Goal: Communication & Community: Answer question/provide support

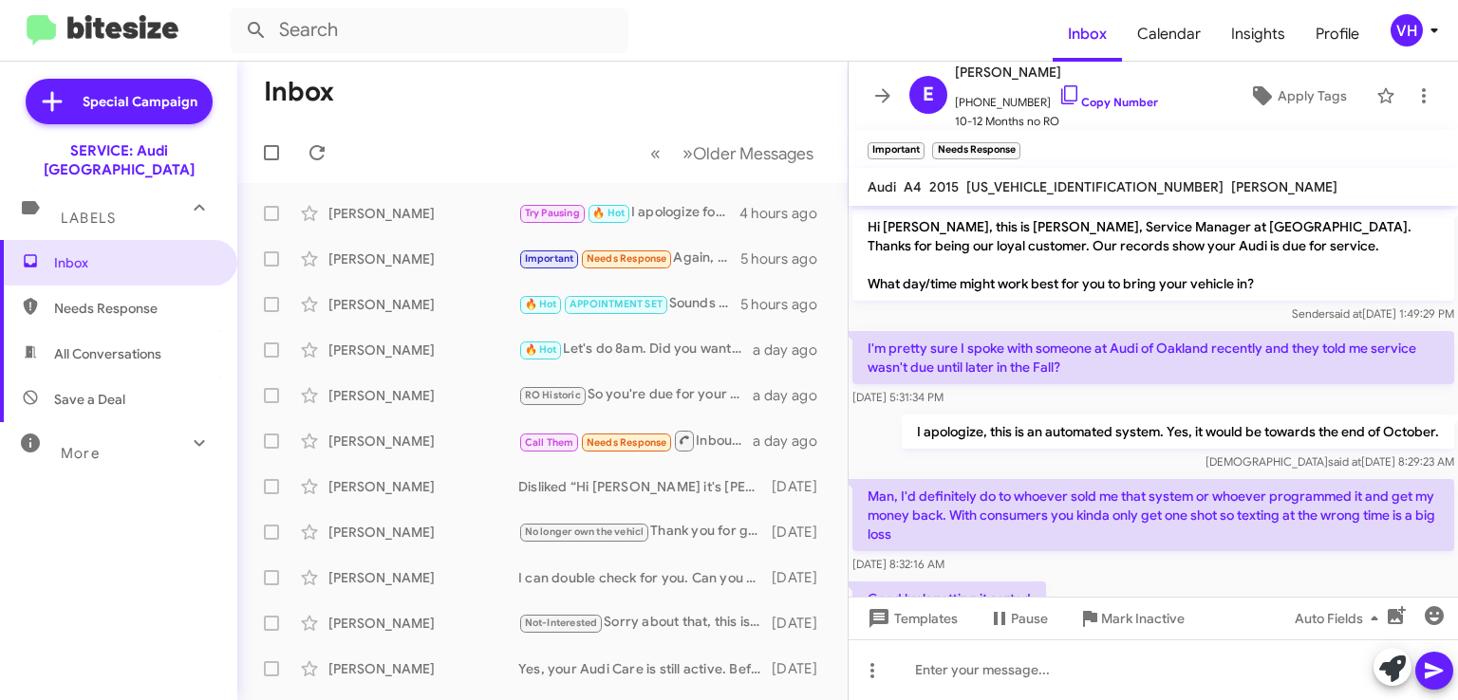
scroll to position [668, 0]
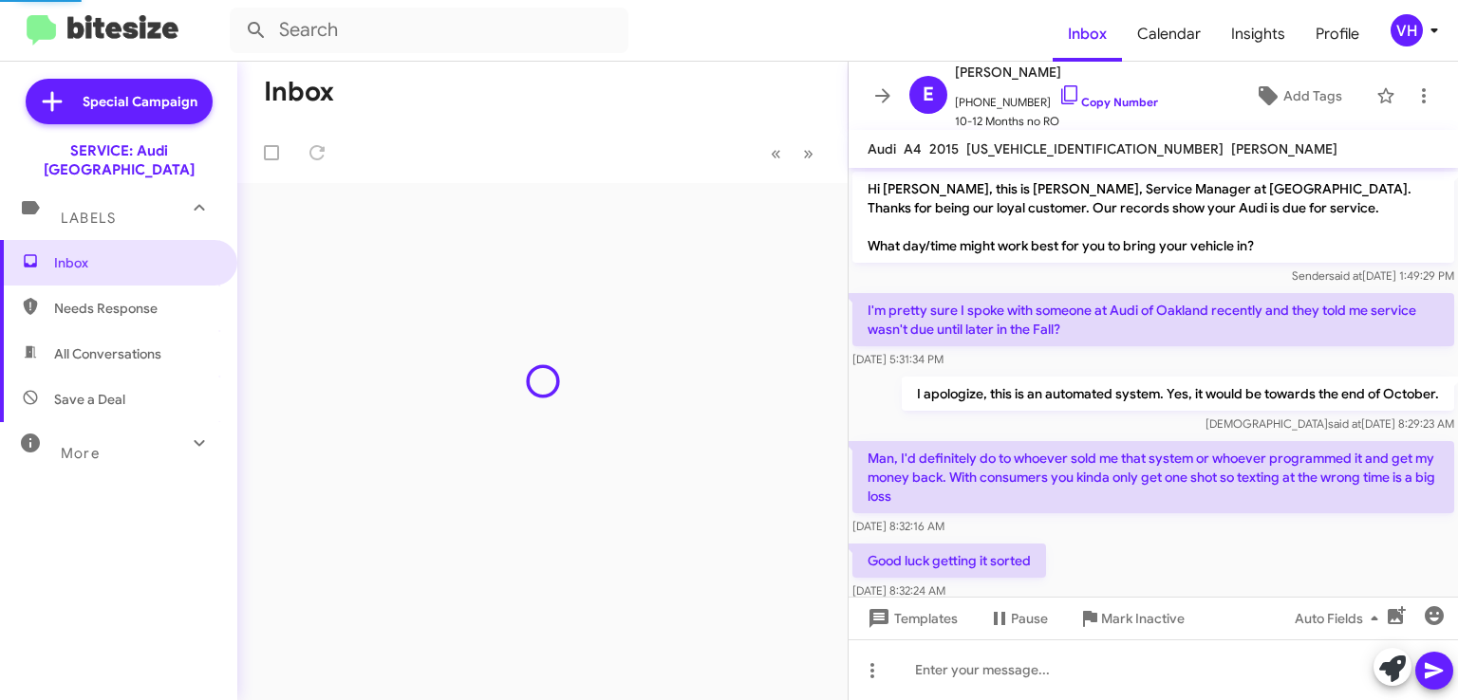
scroll to position [668, 0]
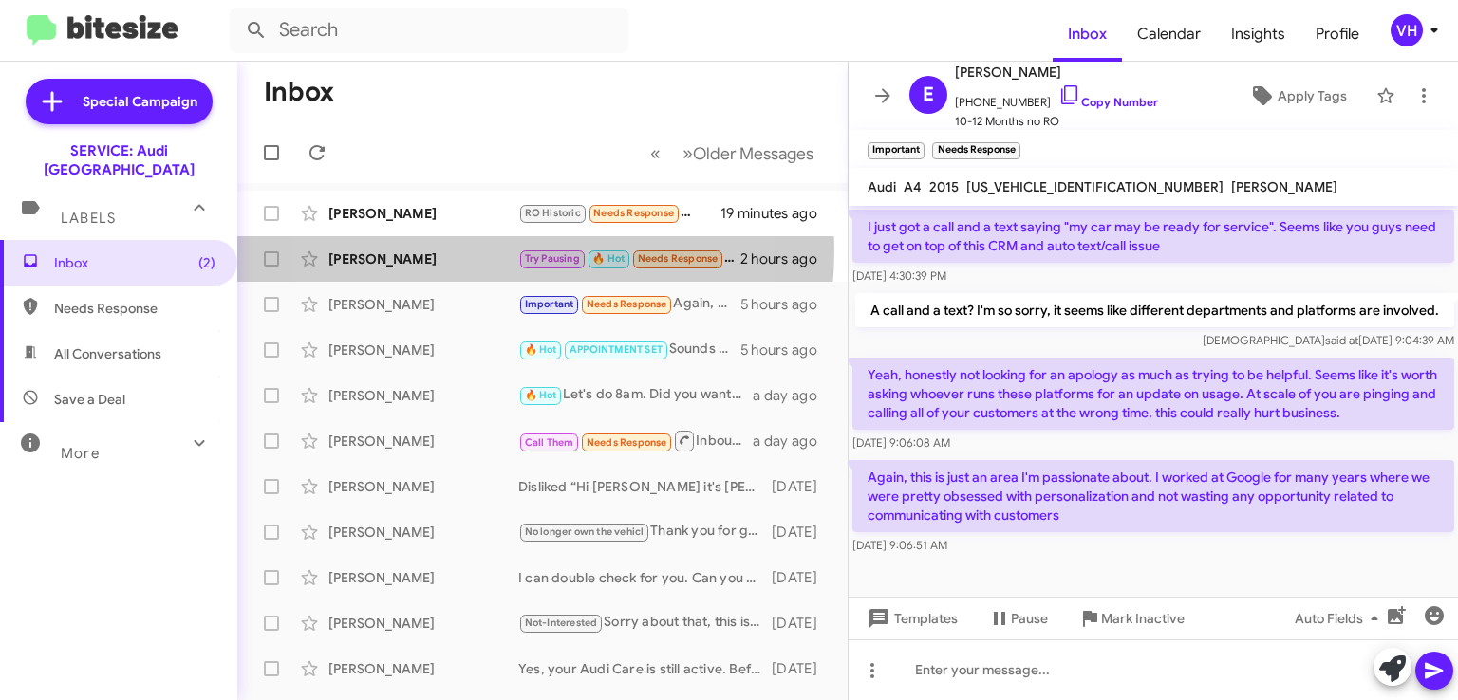
click at [442, 250] on div "[PERSON_NAME]" at bounding box center [423, 259] width 190 height 19
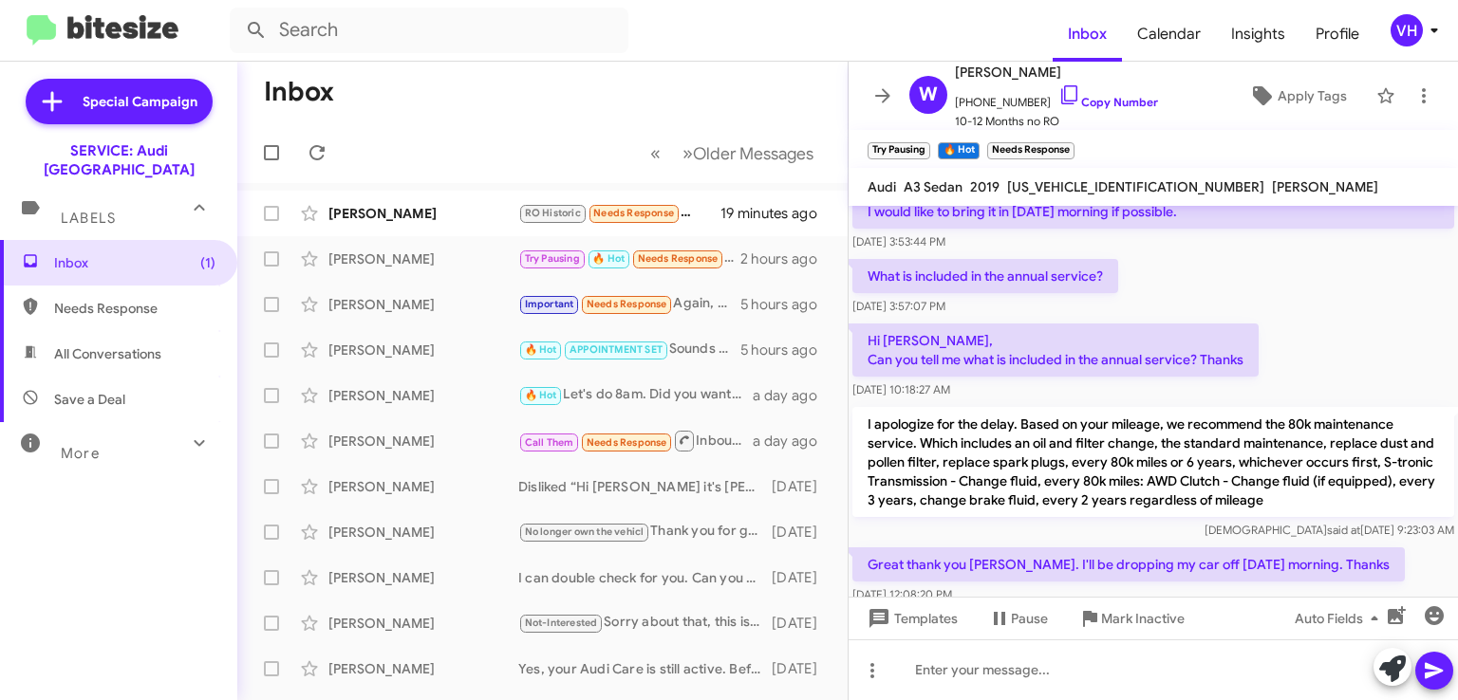
scroll to position [1186, 0]
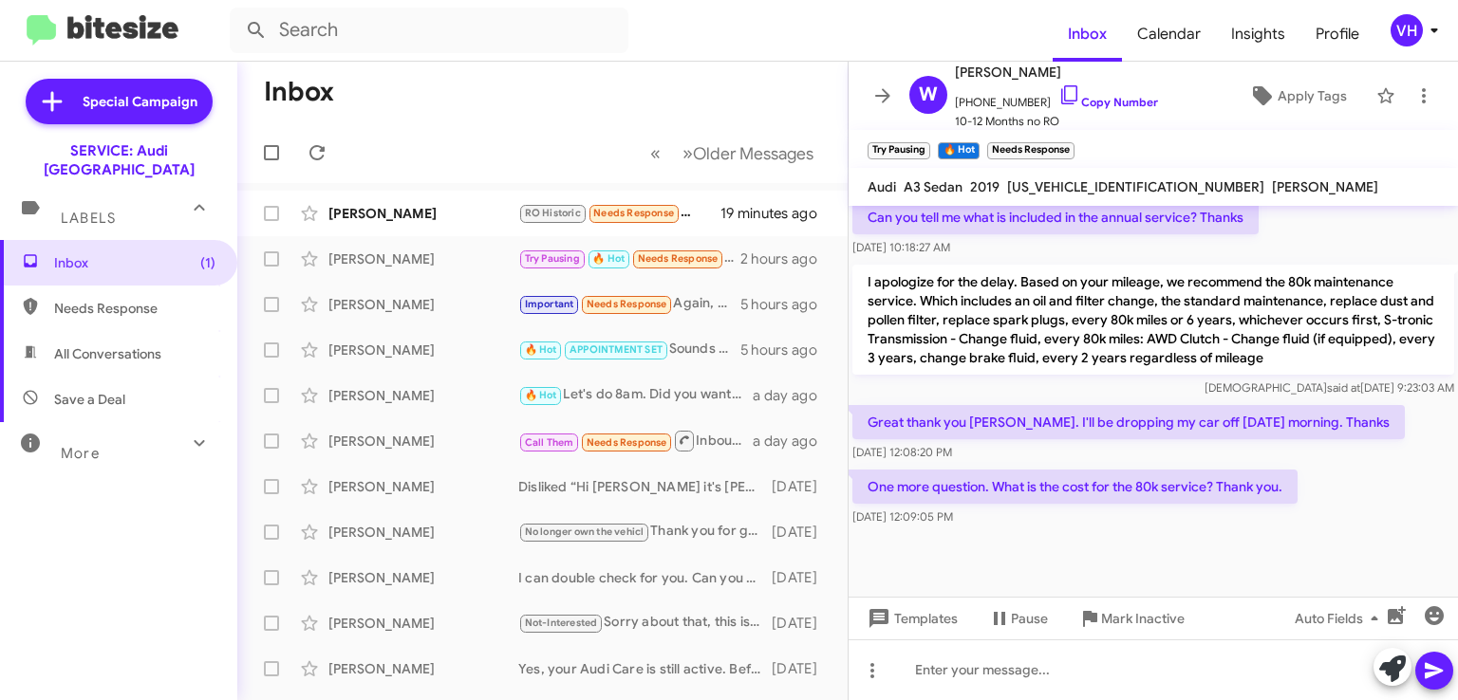
click at [457, 204] on div "[PERSON_NAME]" at bounding box center [423, 213] width 190 height 19
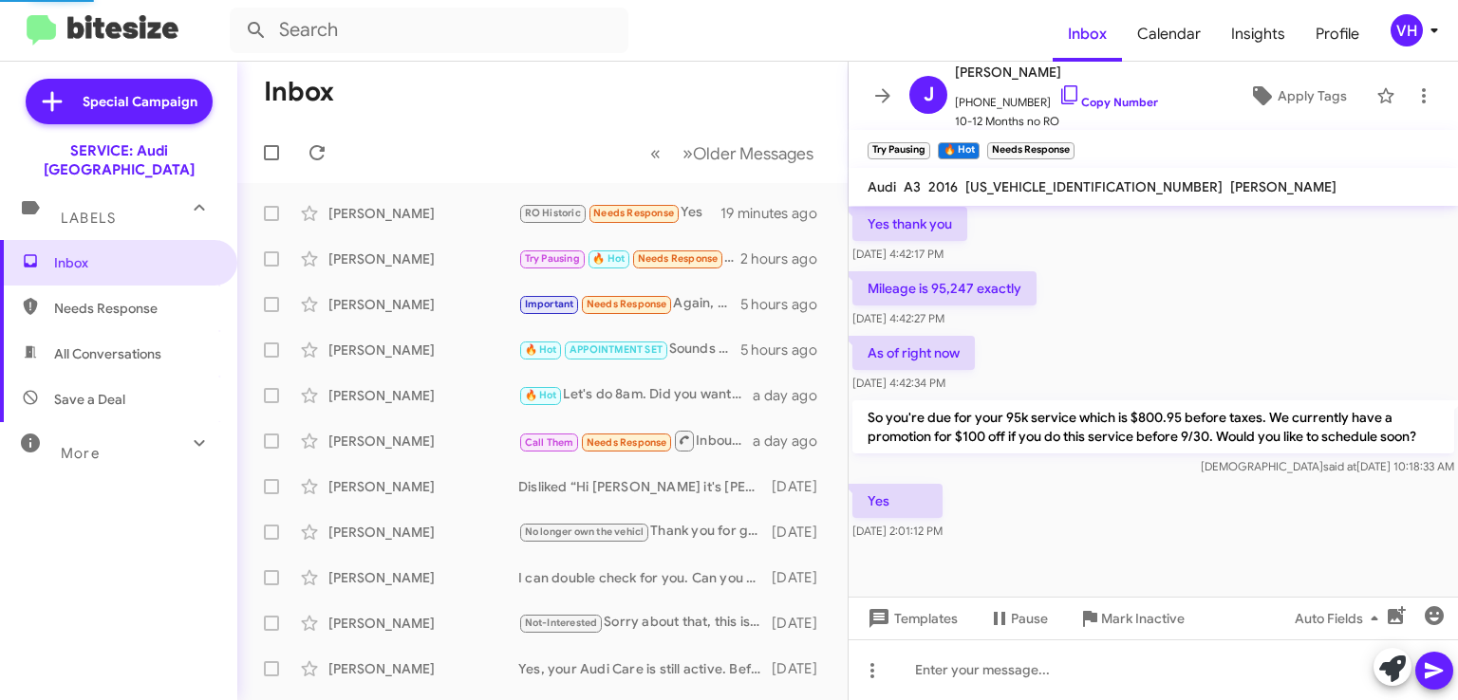
scroll to position [607, 0]
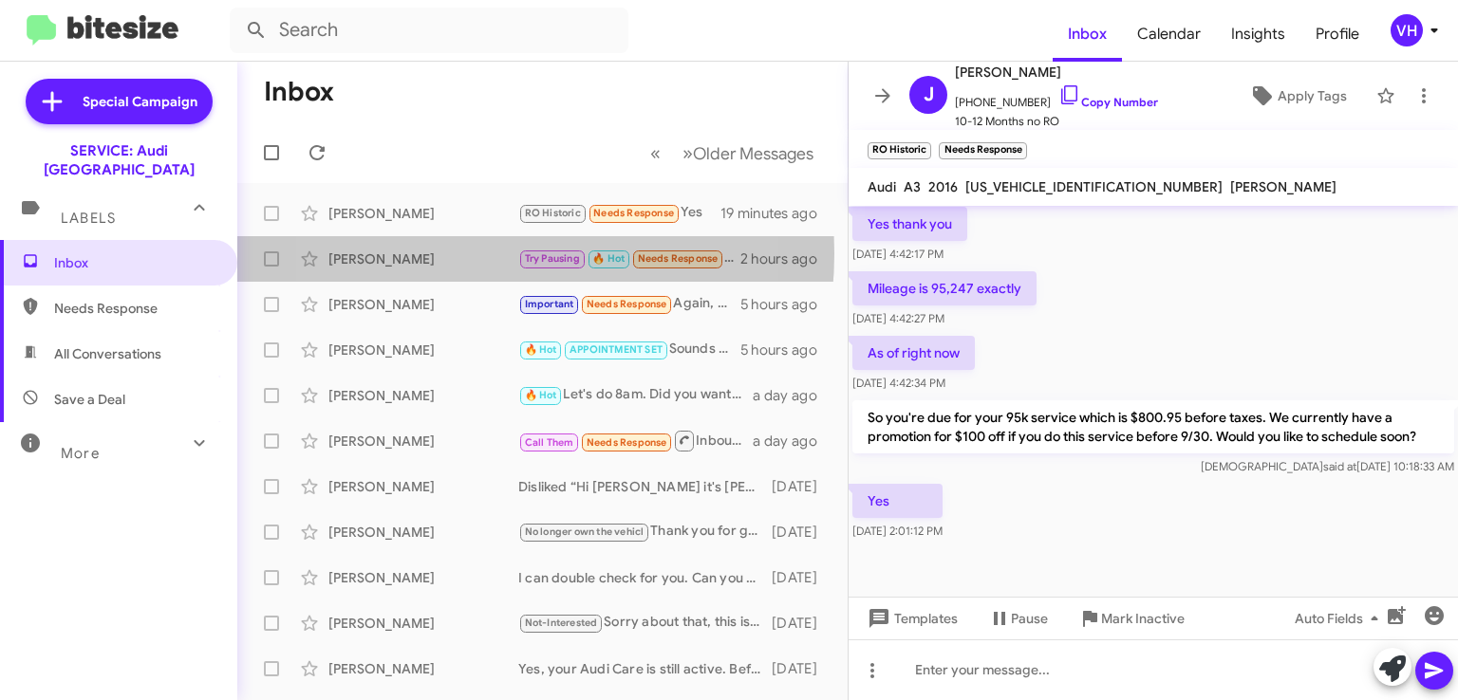
click at [444, 253] on div "[PERSON_NAME]" at bounding box center [423, 259] width 190 height 19
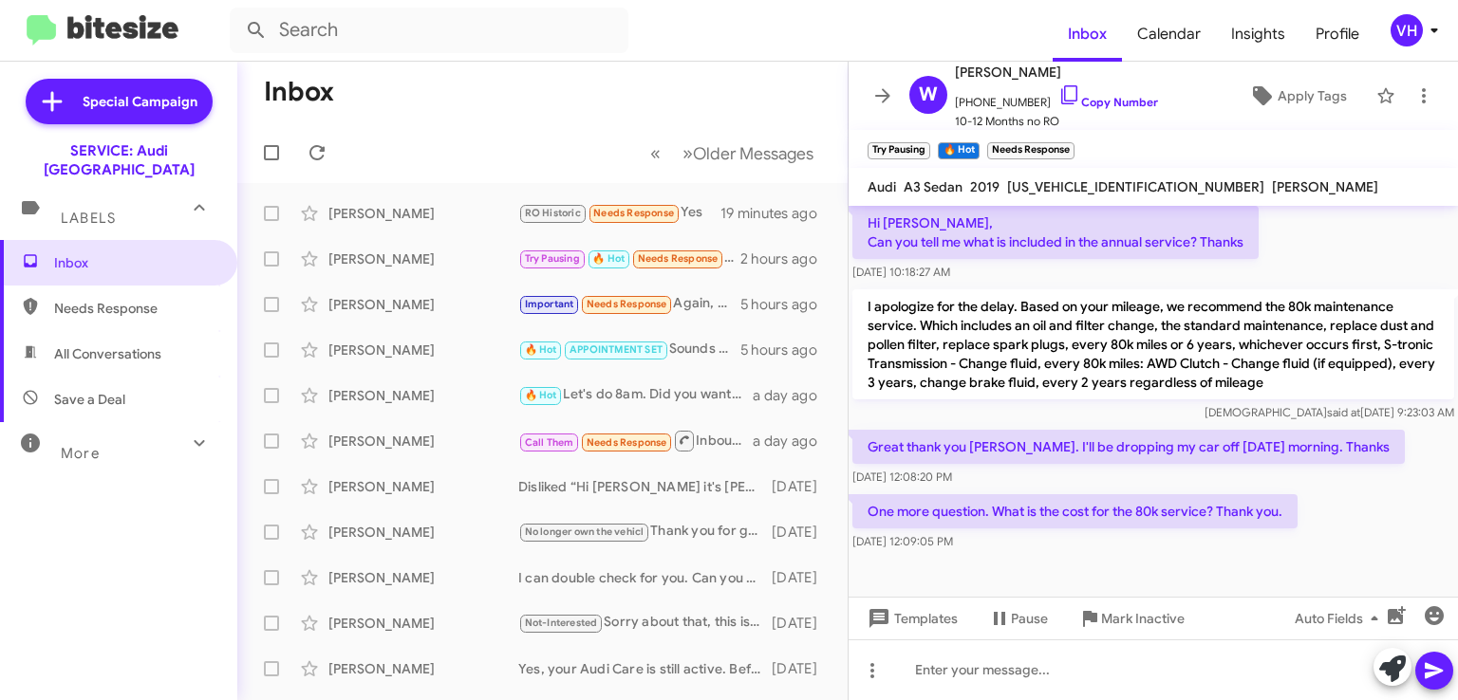
scroll to position [1186, 0]
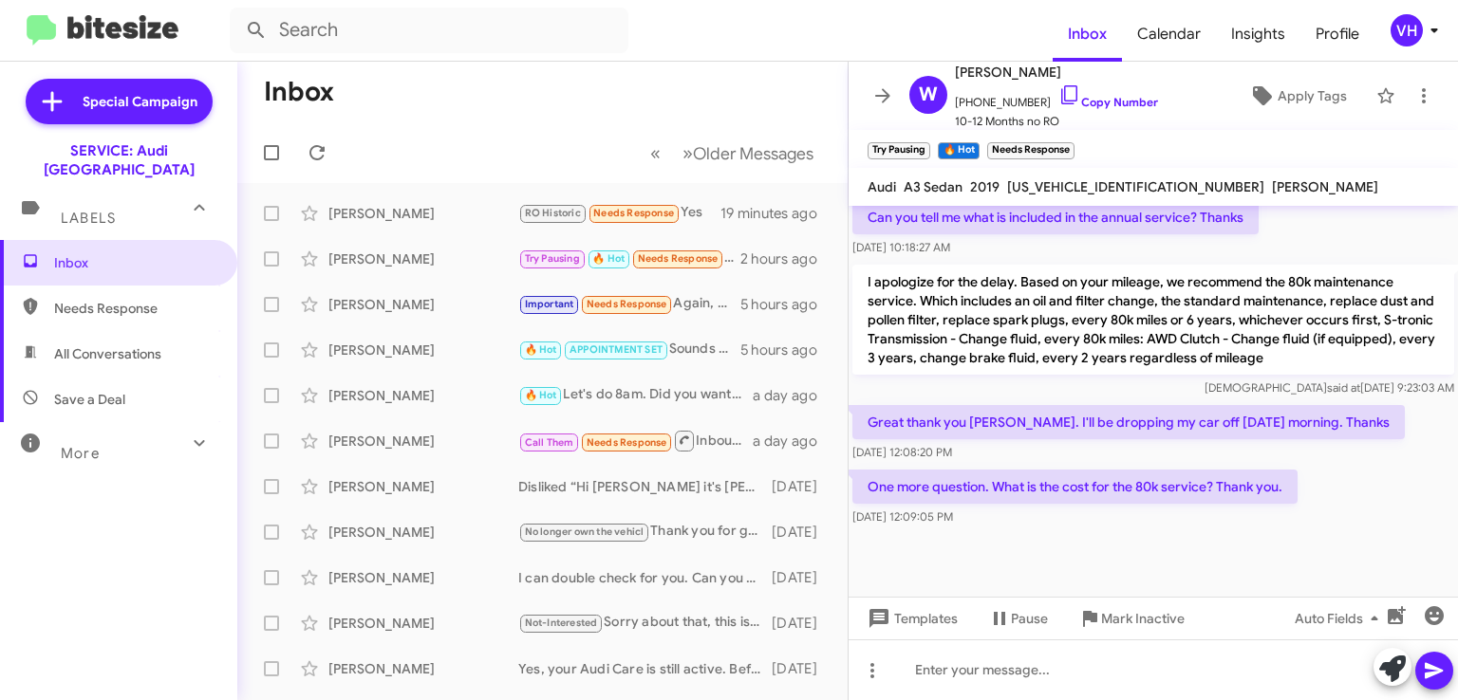
click at [1067, 177] on div "[US_VEHICLE_IDENTIFICATION_NUMBER]" at bounding box center [1135, 187] width 265 height 23
copy span "[US_VEHICLE_IDENTIFICATION_NUMBER]"
click at [1392, 557] on div at bounding box center [1152, 563] width 609 height 66
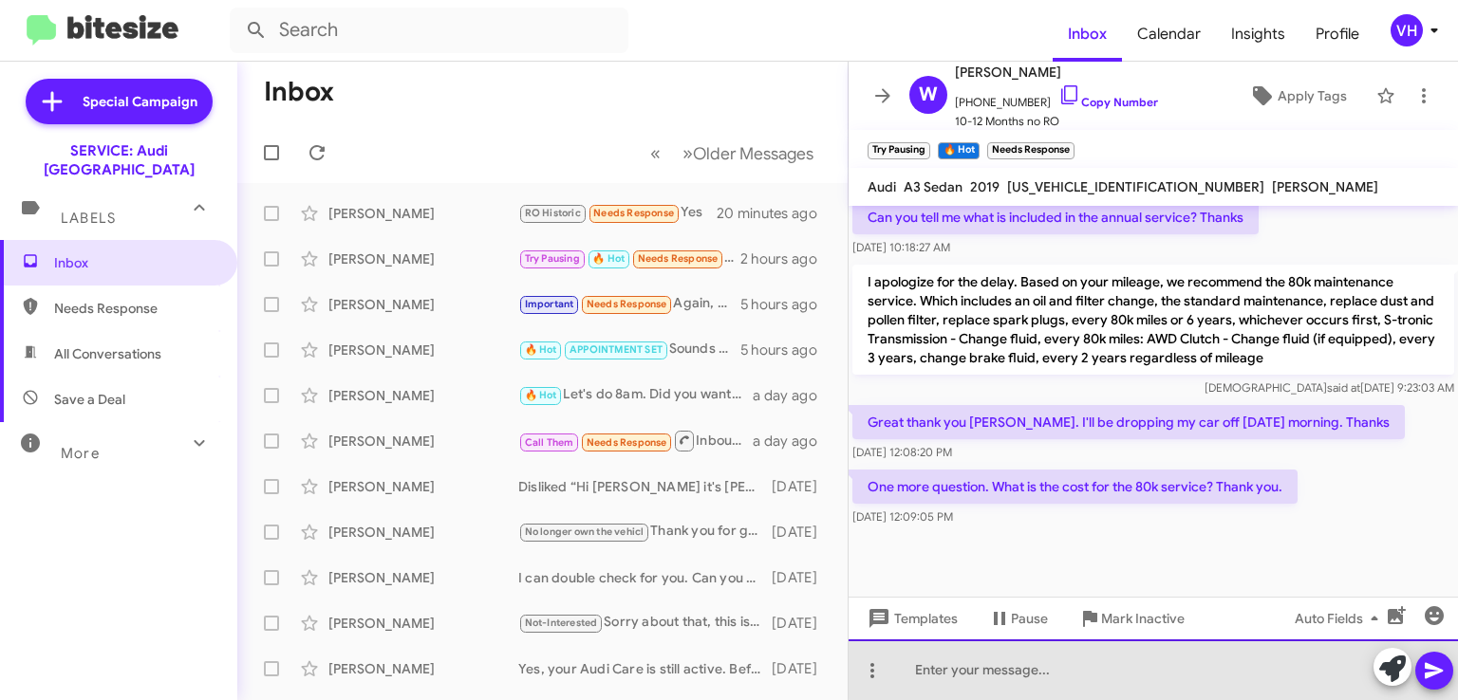
click at [1298, 657] on div at bounding box center [1152, 670] width 609 height 61
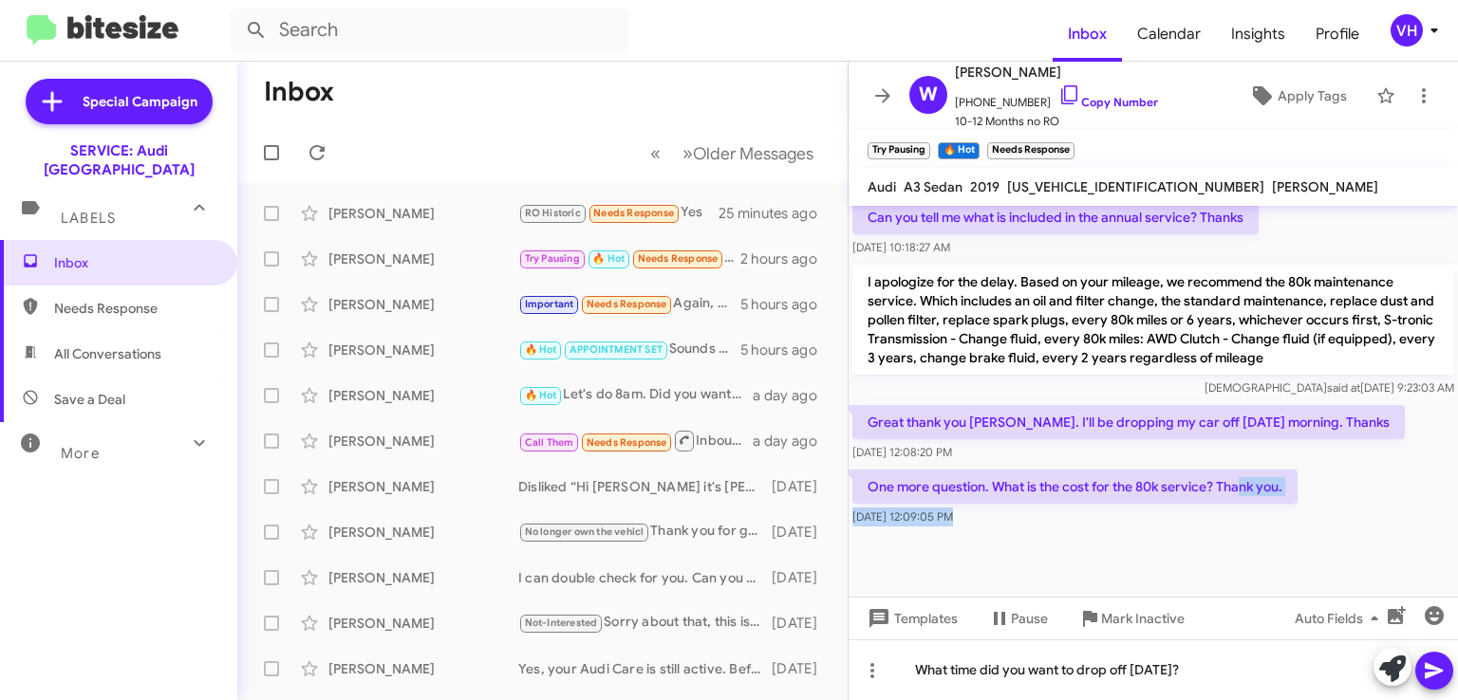
drag, startPoint x: 1241, startPoint y: 475, endPoint x: 1287, endPoint y: 534, distance: 74.4
click at [1287, 534] on cdk-virtual-scroll-viewport "Hi William, this is Alan Ng Service Manager at Audi Oakland. It looks like your…" at bounding box center [1152, 401] width 609 height 391
click at [1287, 534] on div at bounding box center [1152, 563] width 609 height 66
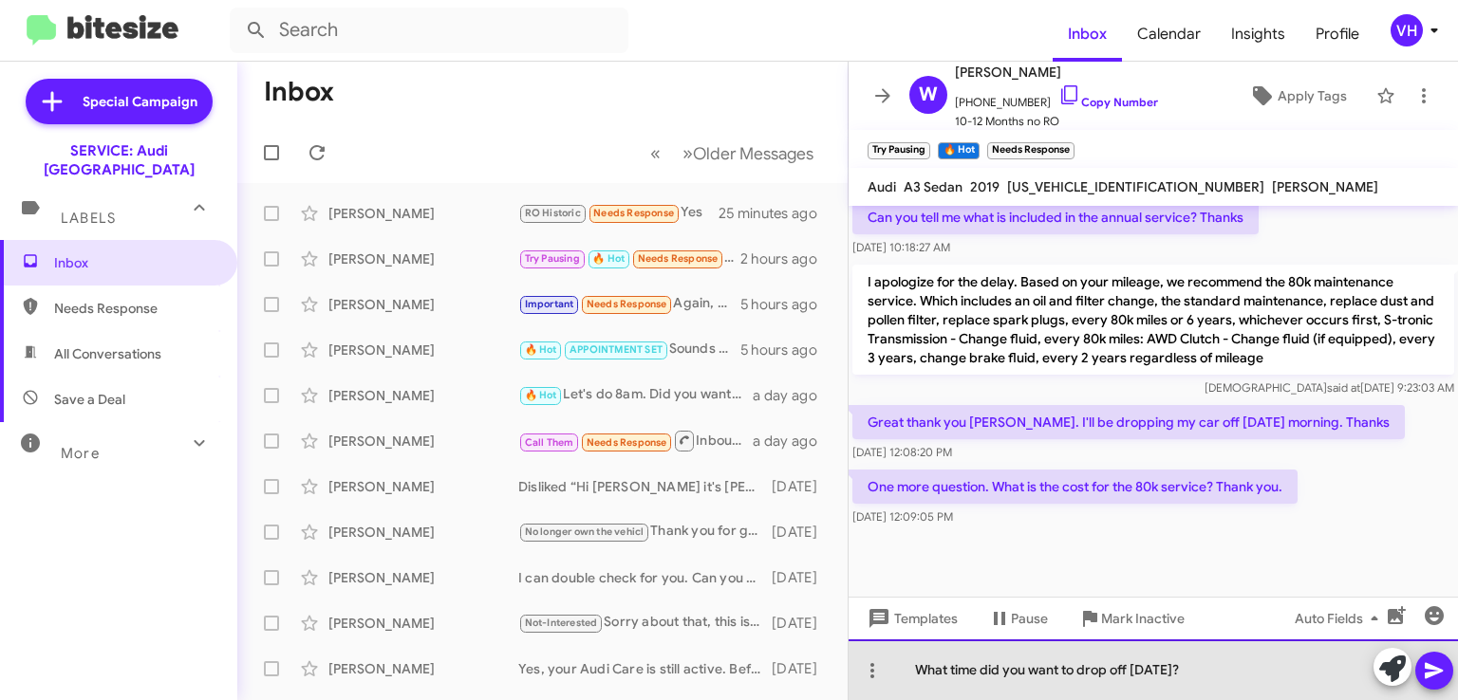
click at [1260, 665] on div "What time did you want to drop off on Monday?" at bounding box center [1152, 670] width 609 height 61
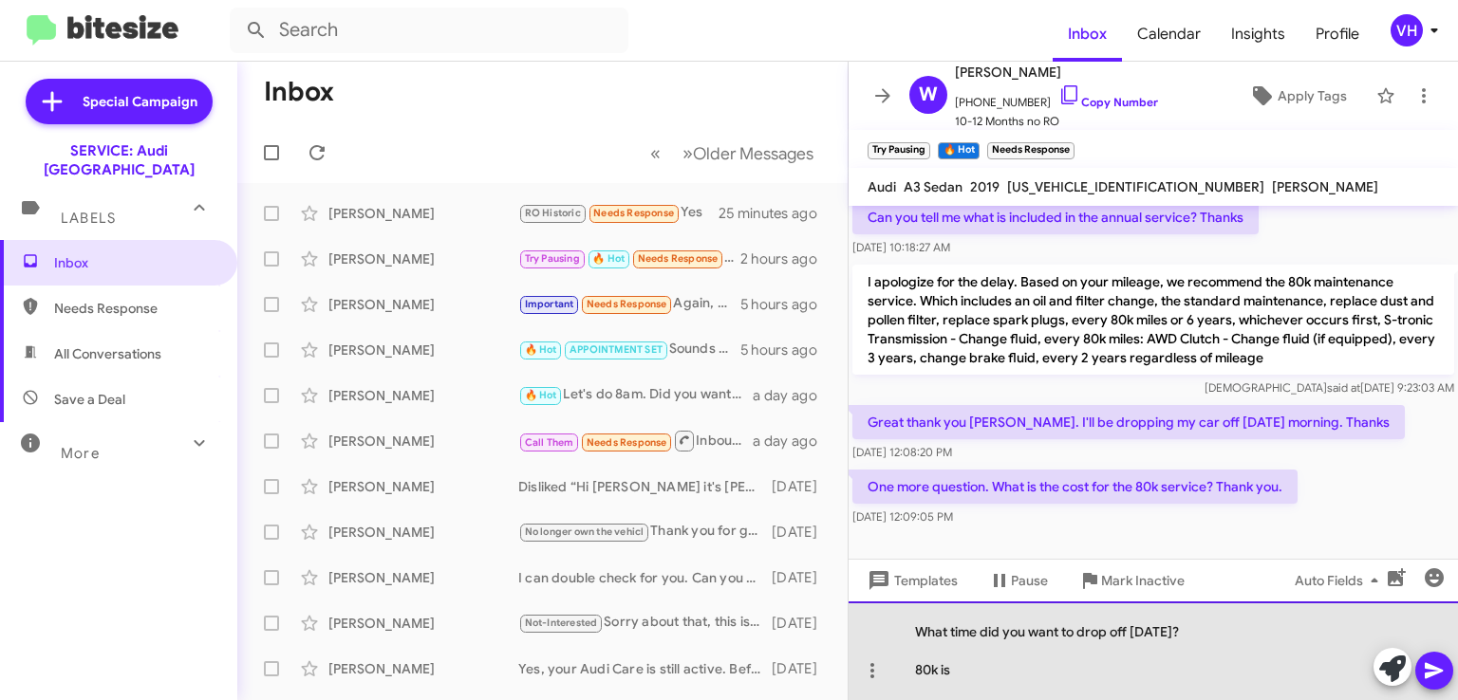
click at [998, 669] on div "What time did you want to drop off on Monday? 80k is" at bounding box center [1152, 651] width 609 height 99
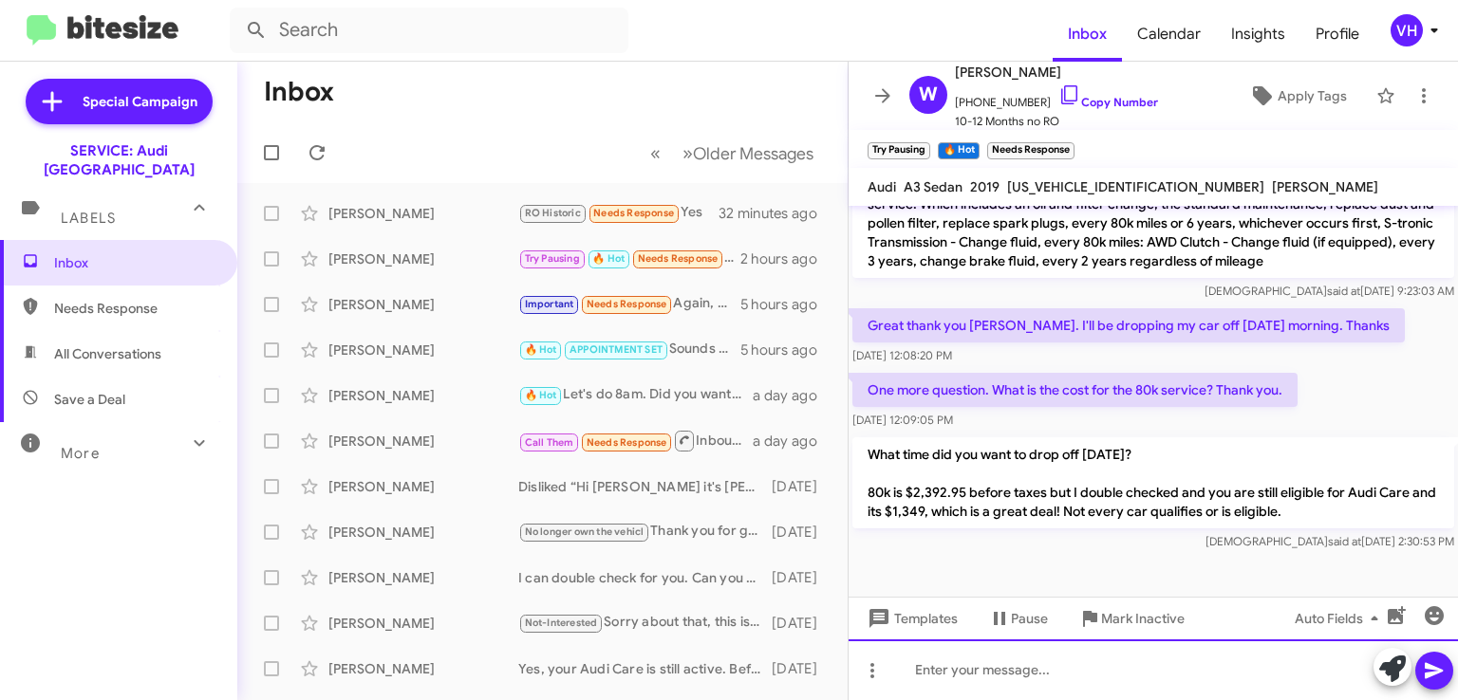
scroll to position [1312, 0]
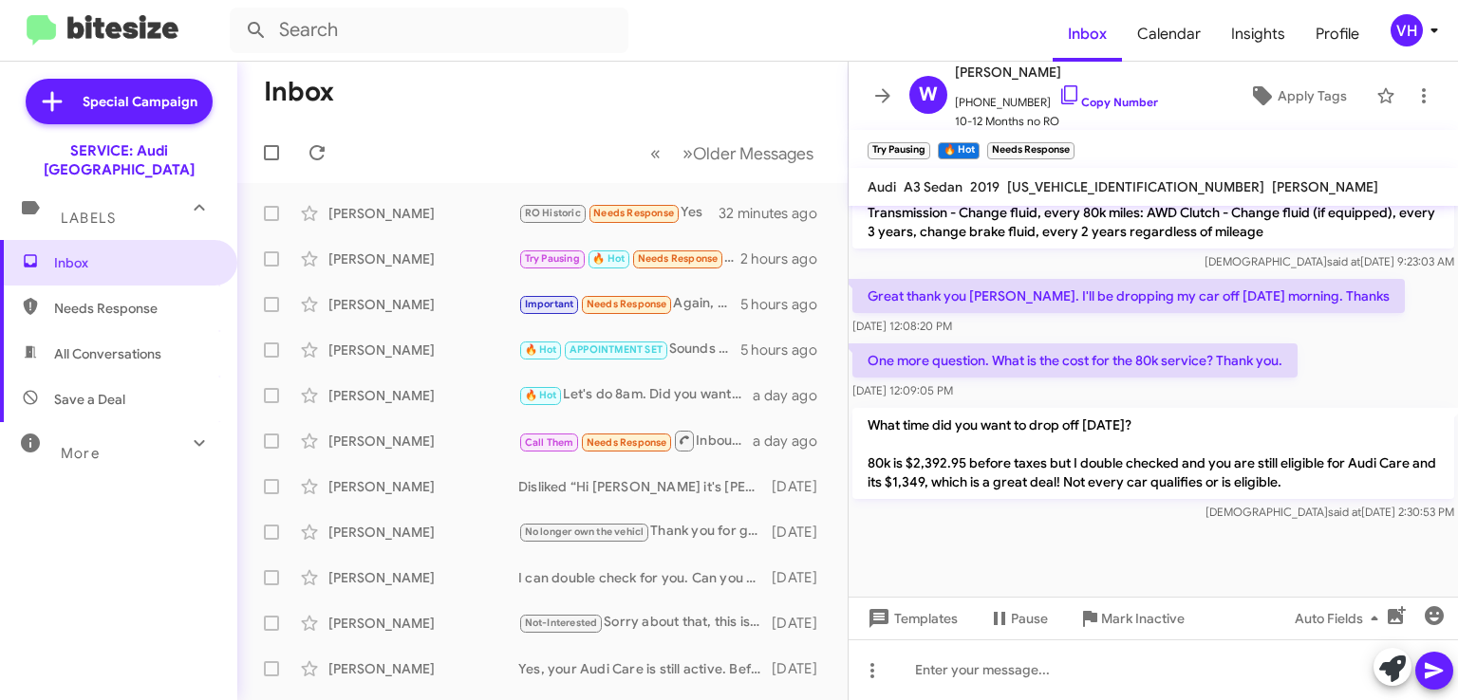
click at [346, 254] on div "[PERSON_NAME]" at bounding box center [423, 259] width 190 height 19
click at [391, 206] on div "[PERSON_NAME]" at bounding box center [423, 213] width 190 height 19
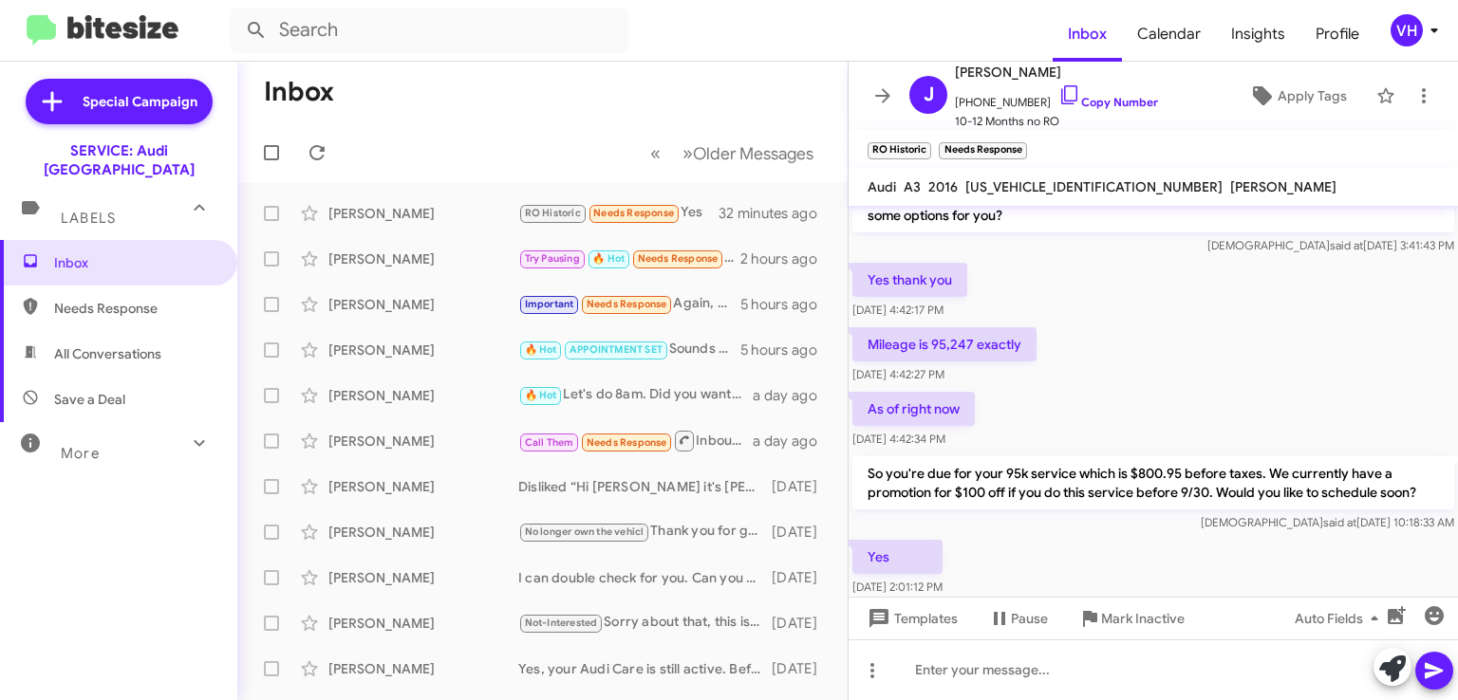
scroll to position [607, 0]
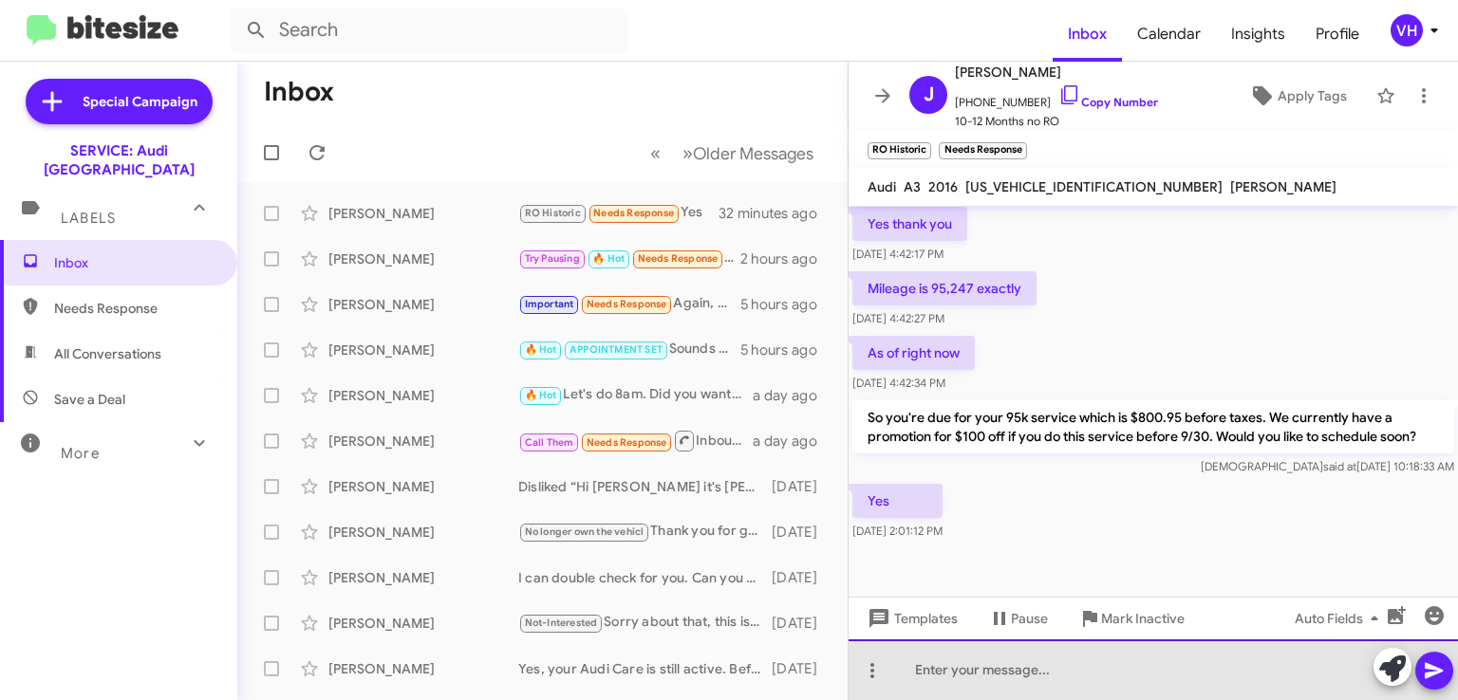
click at [1163, 675] on div at bounding box center [1152, 670] width 609 height 61
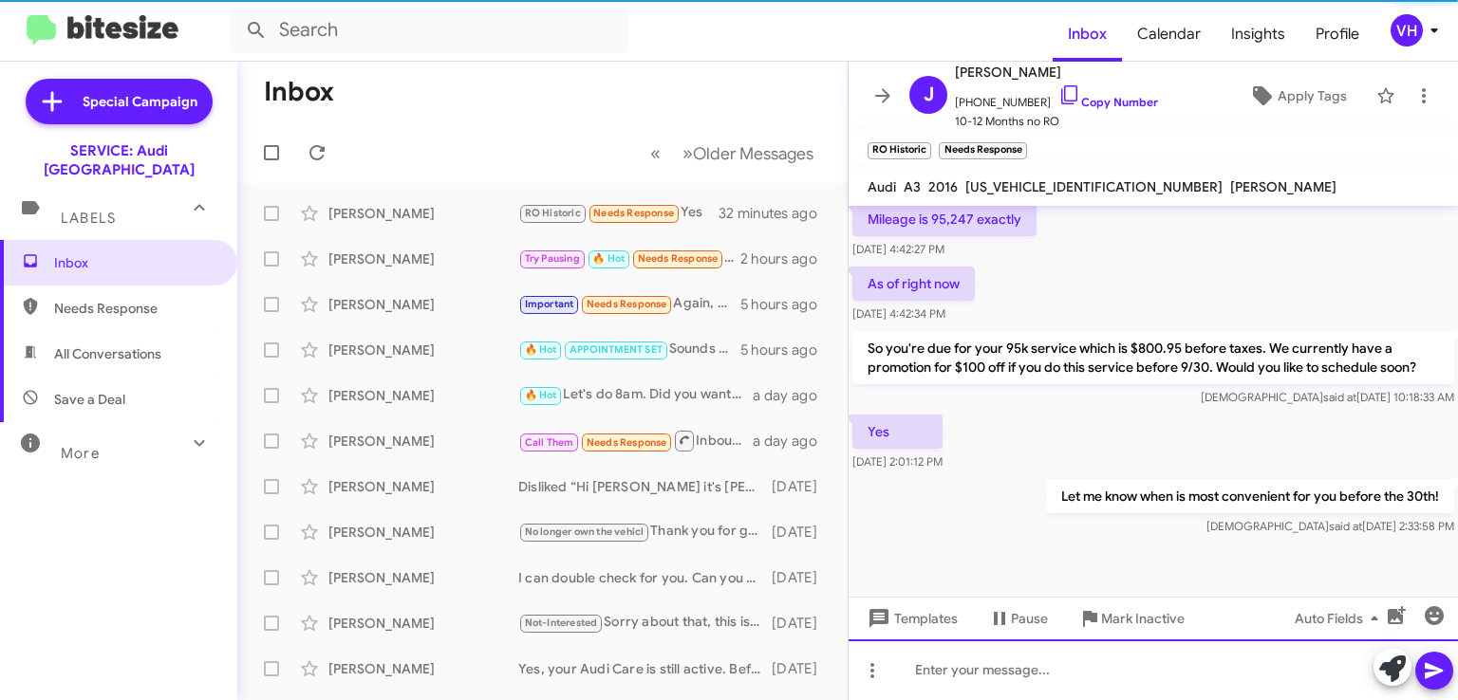
scroll to position [677, 0]
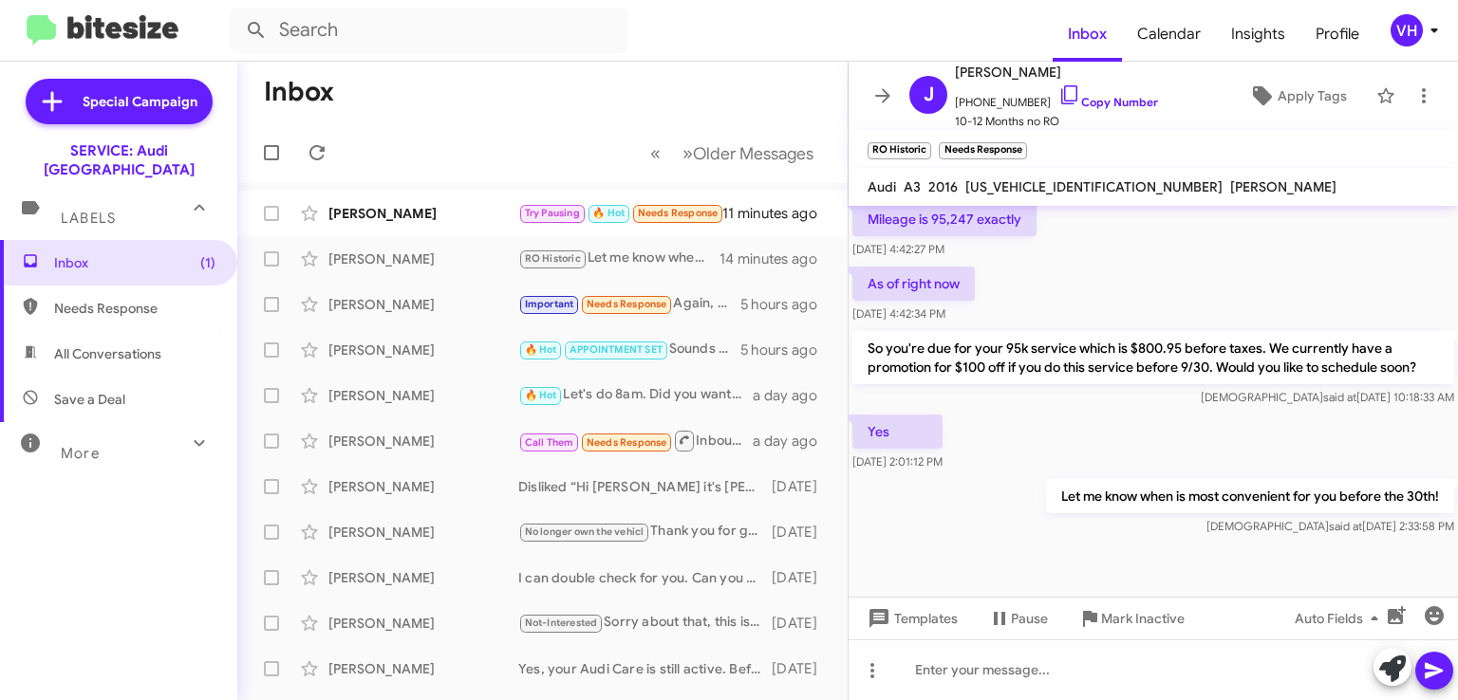
click at [467, 198] on div "William Gaitan Try Pausing 🔥 Hot Needs Response Great thanks. I'll probably be …" at bounding box center [542, 214] width 580 height 38
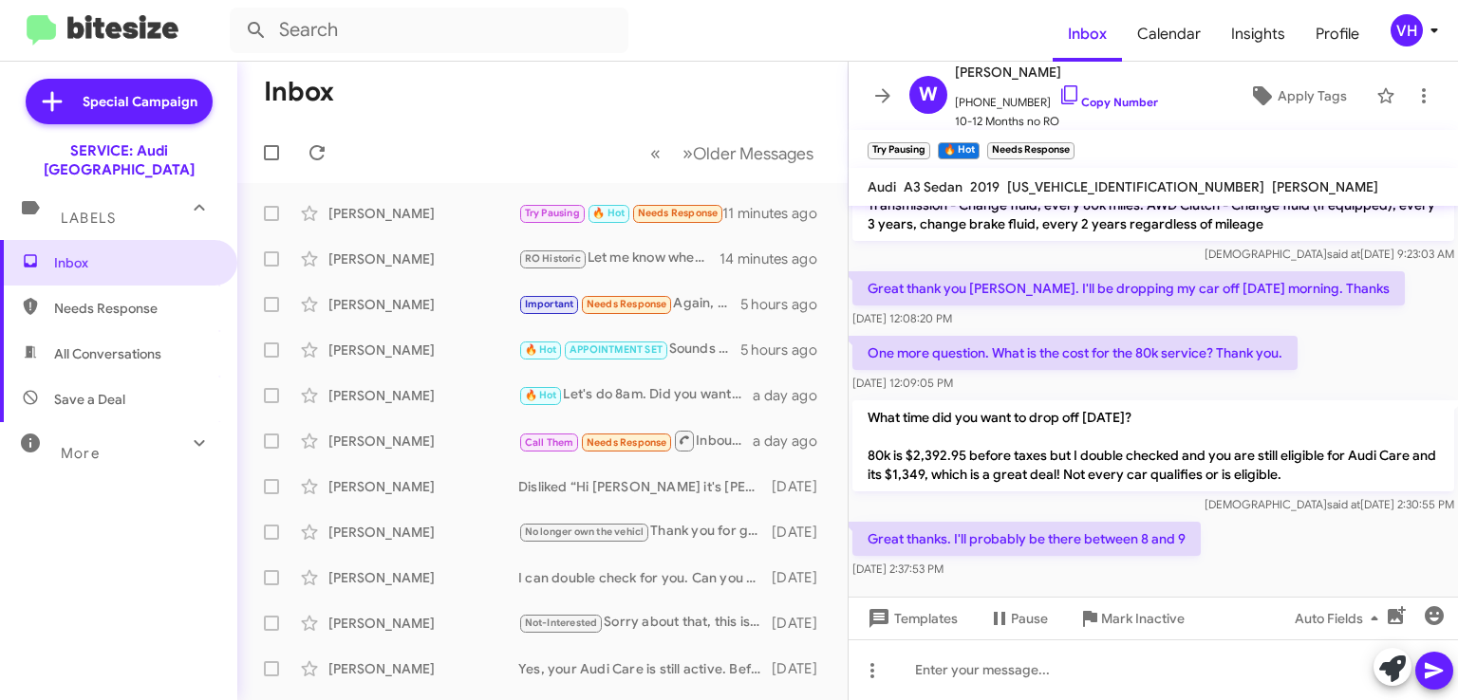
scroll to position [1382, 0]
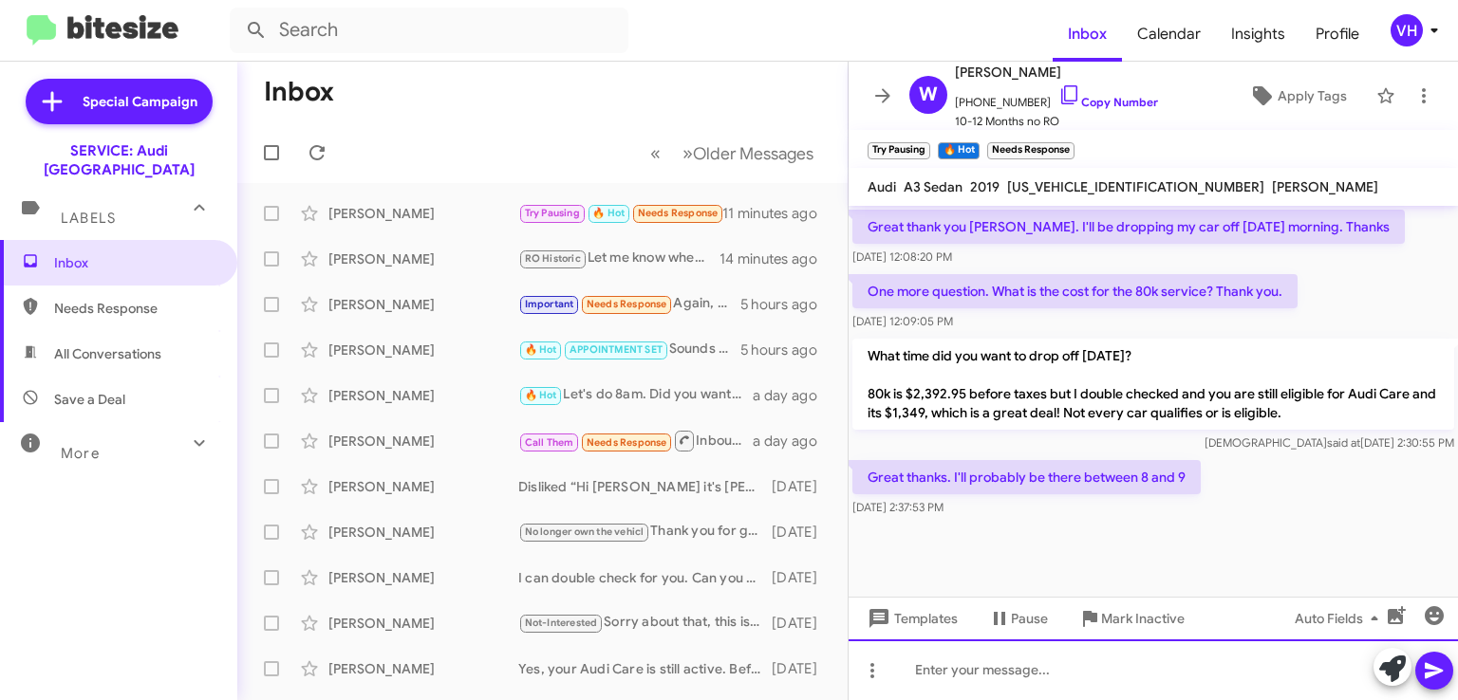
click at [1181, 666] on div at bounding box center [1152, 670] width 609 height 61
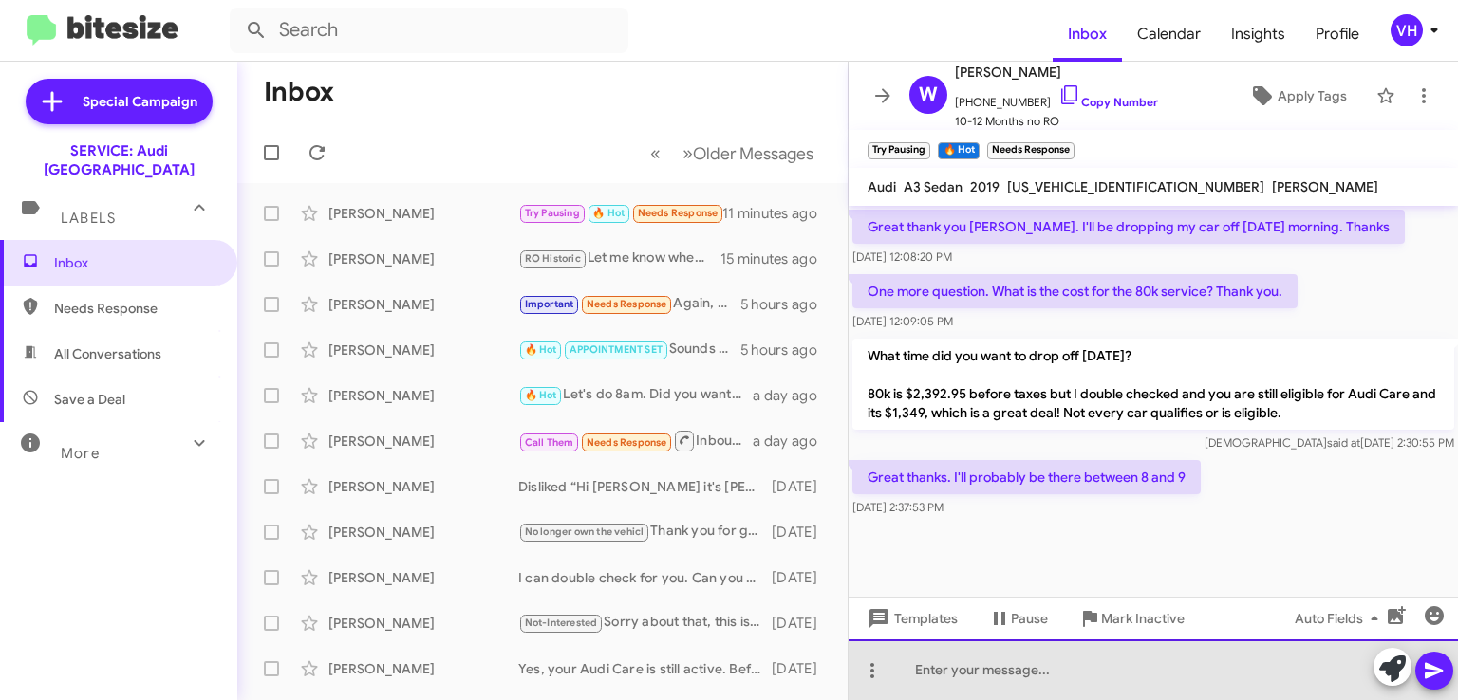
click at [1322, 677] on div at bounding box center [1152, 670] width 609 height 61
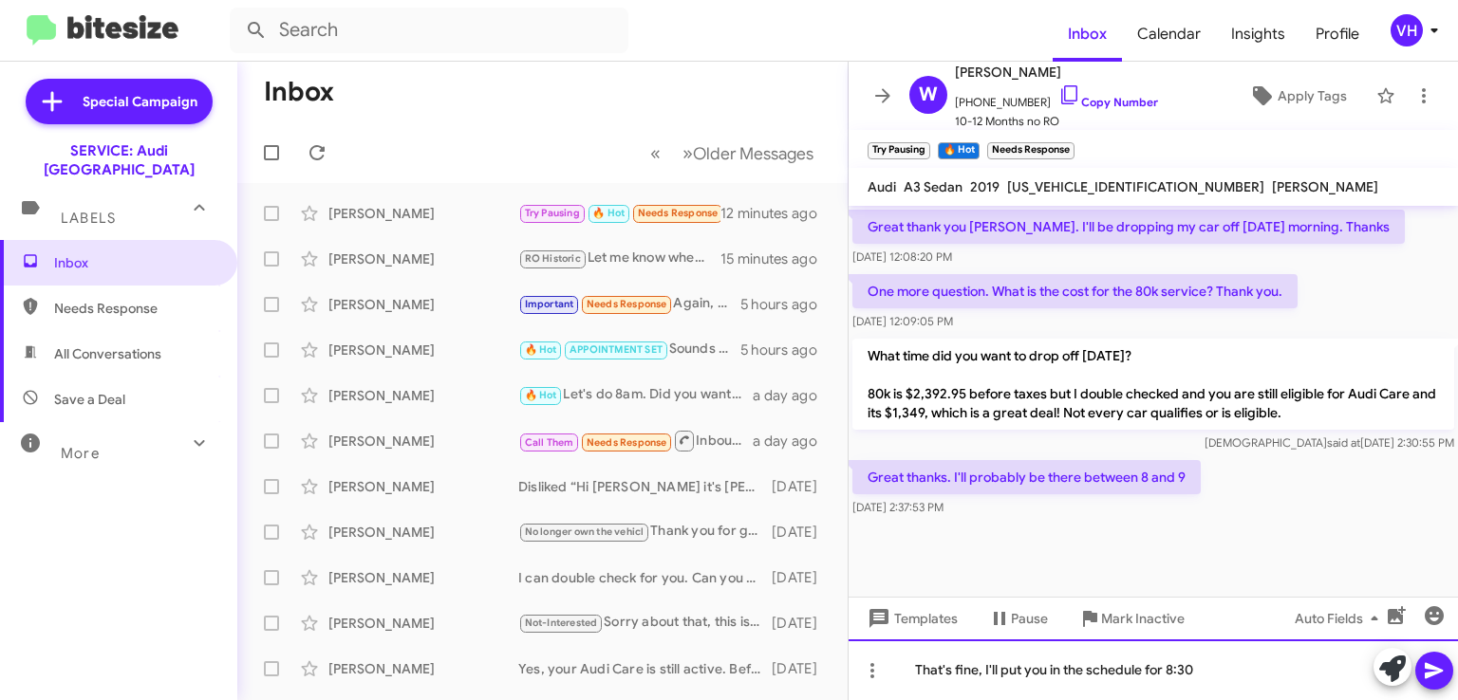
click at [1207, 670] on div "That's fine, I'll put you in the schedule for 8:30" at bounding box center [1152, 670] width 609 height 61
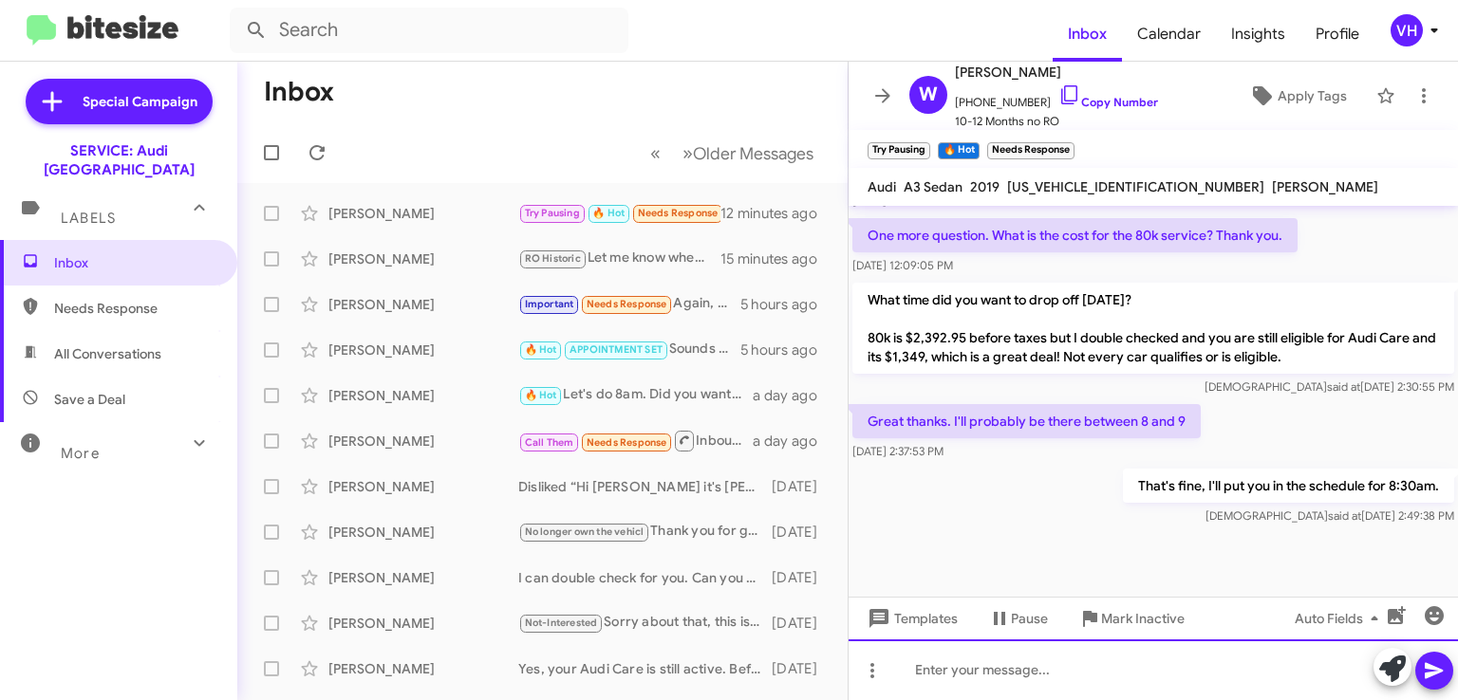
scroll to position [1450, 0]
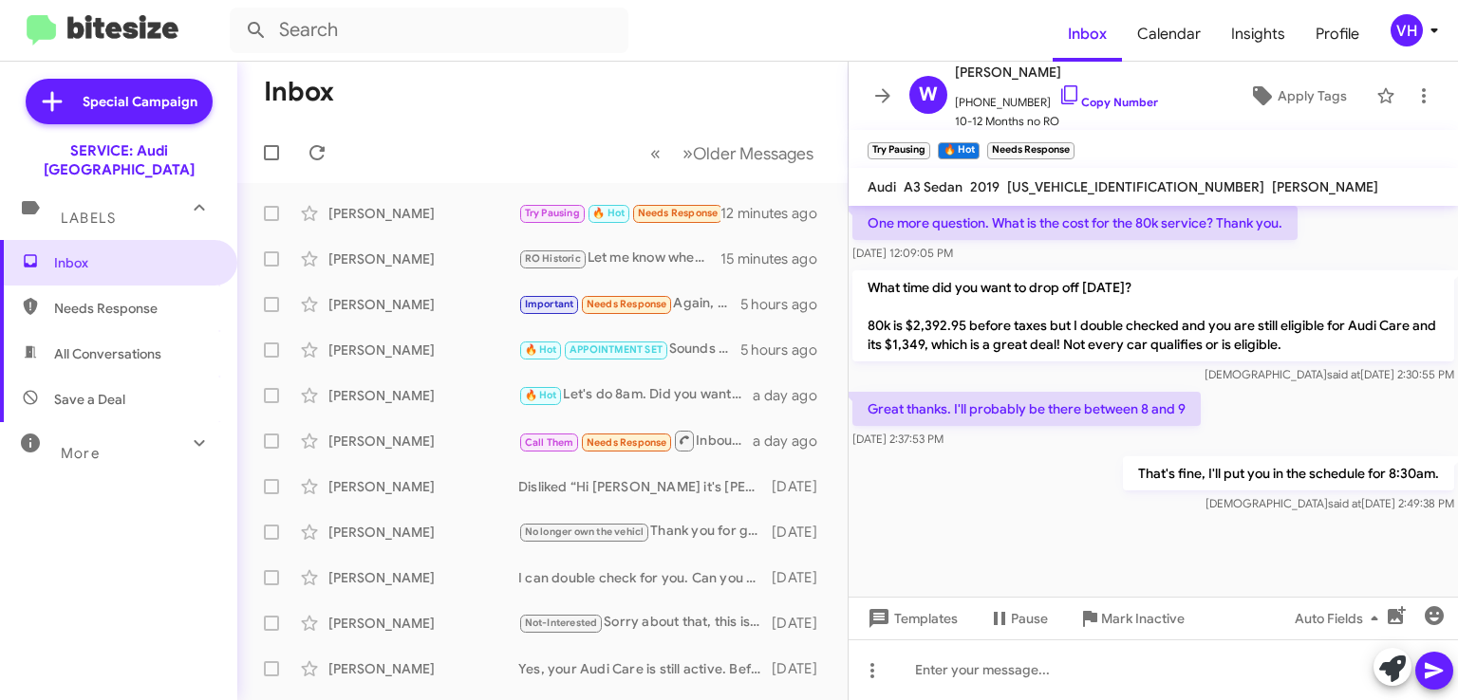
click at [1088, 184] on span "[US_VEHICLE_IDENTIFICATION_NUMBER]" at bounding box center [1135, 186] width 257 height 17
copy span "[US_VEHICLE_IDENTIFICATION_NUMBER]"
click at [1038, 213] on p "One more question. What is the cost for the 80k service? Thank you." at bounding box center [1074, 223] width 445 height 34
click at [1058, 183] on span "[US_VEHICLE_IDENTIFICATION_NUMBER]" at bounding box center [1135, 186] width 257 height 17
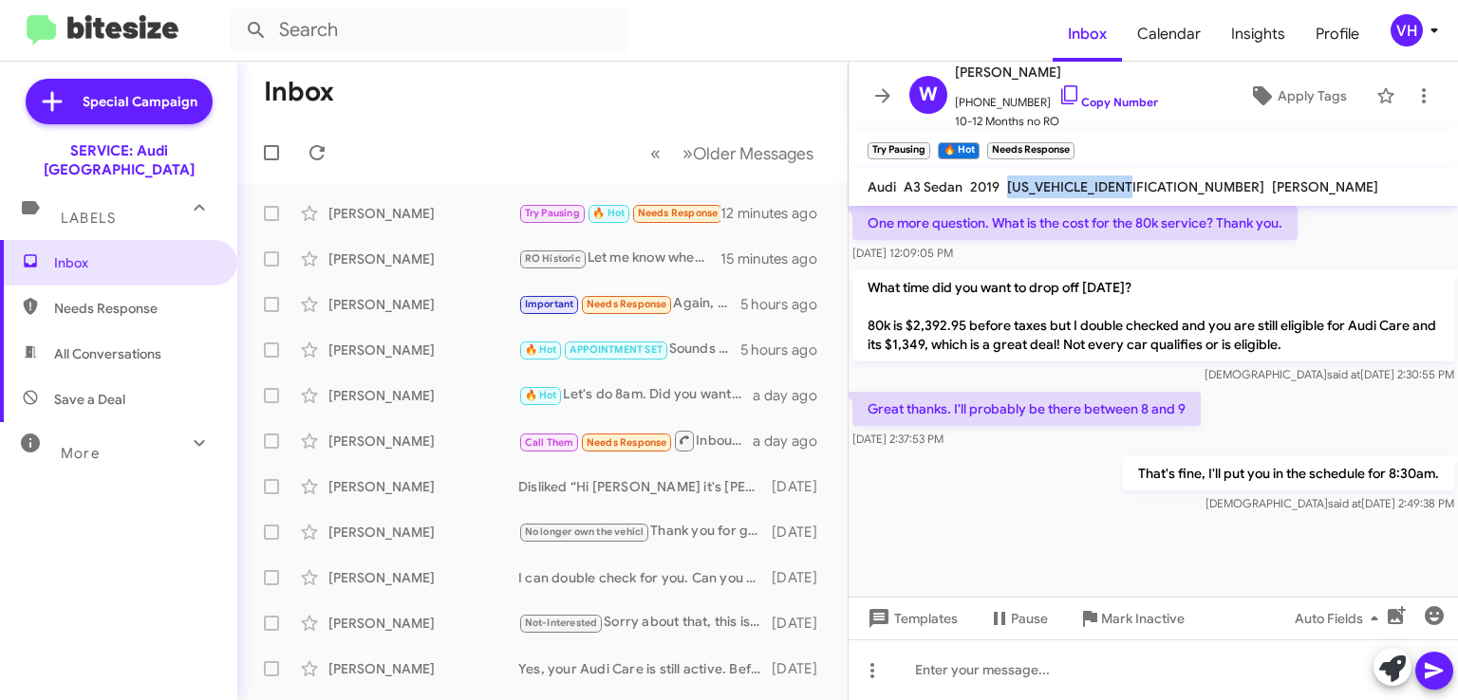
click at [1058, 183] on span "[US_VEHICLE_IDENTIFICATION_NUMBER]" at bounding box center [1135, 186] width 257 height 17
copy span "[US_VEHICLE_IDENTIFICATION_NUMBER]"
click at [1072, 546] on div at bounding box center [1152, 557] width 609 height 81
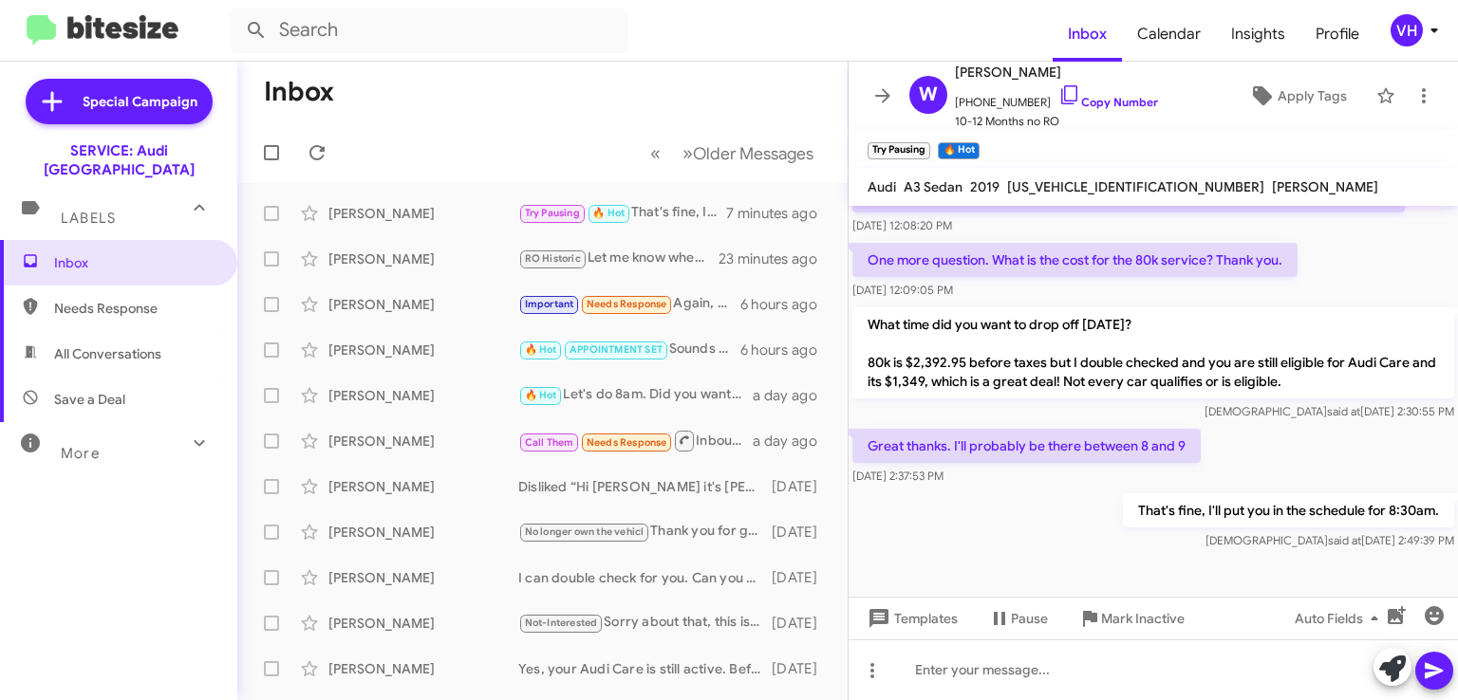
scroll to position [1450, 0]
